Goal: Find specific page/section

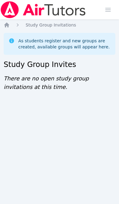
click at [9, 23] on icon "Breadcrumb" at bounding box center [7, 25] width 6 height 6
